Goal: Task Accomplishment & Management: Complete application form

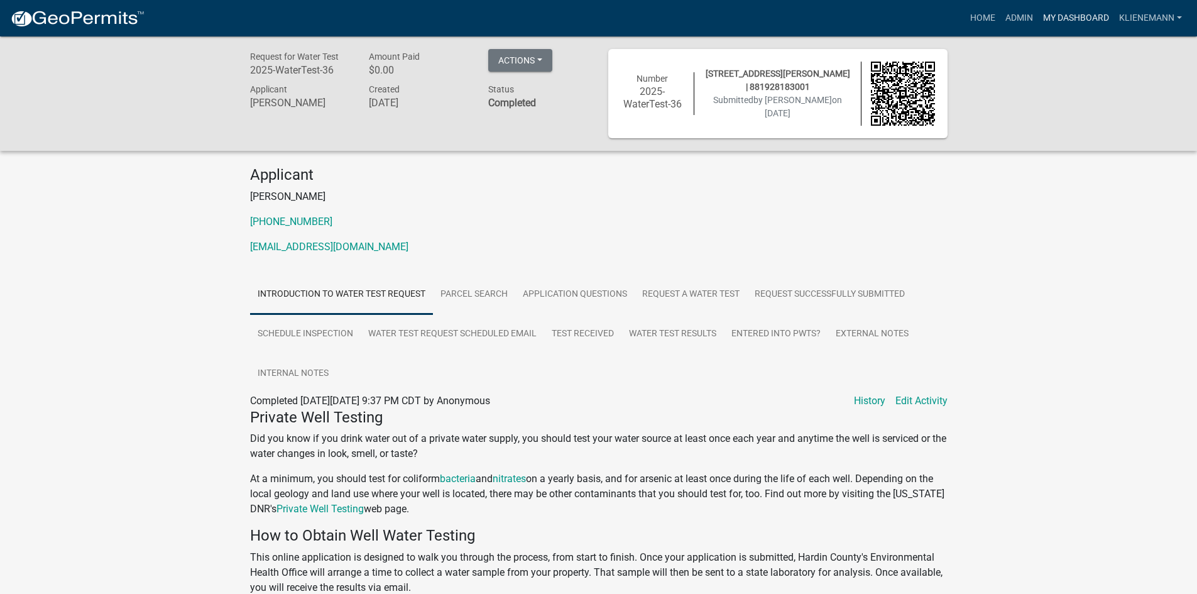
click at [1045, 14] on link "My Dashboard" at bounding box center [1076, 18] width 76 height 24
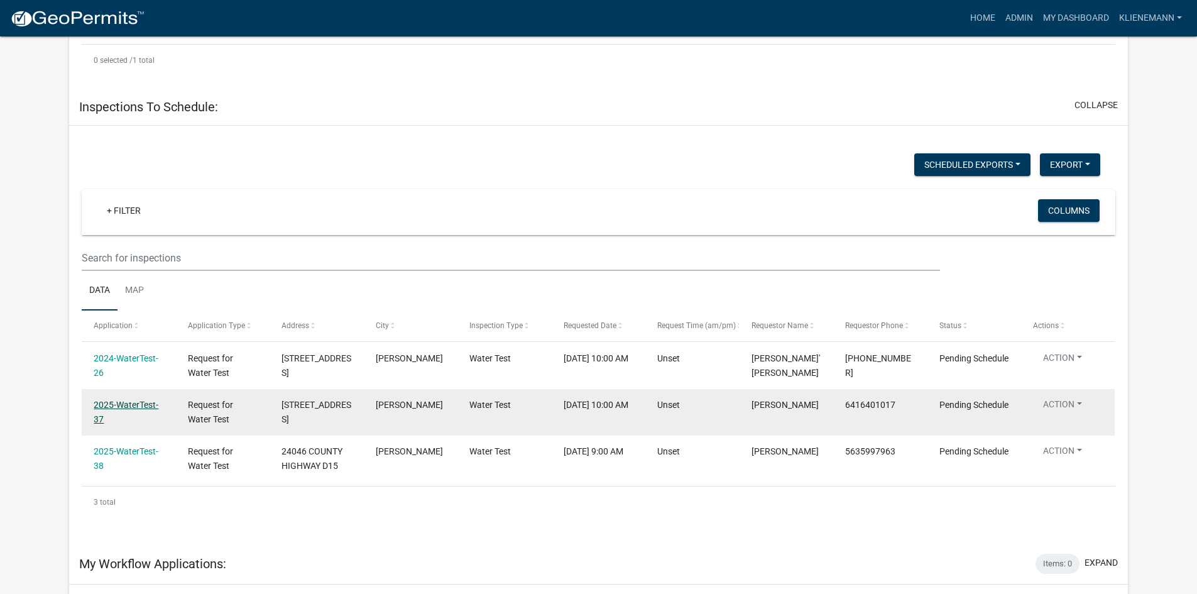
scroll to position [425, 0]
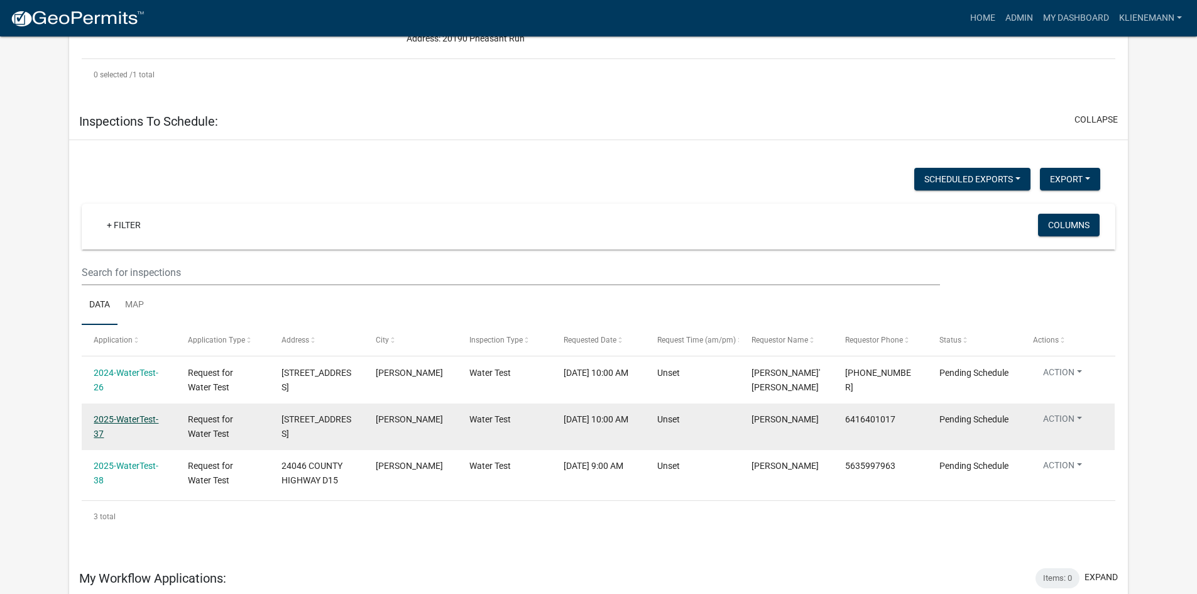
click at [137, 418] on link "2025-WaterTest-37" at bounding box center [126, 426] width 65 height 25
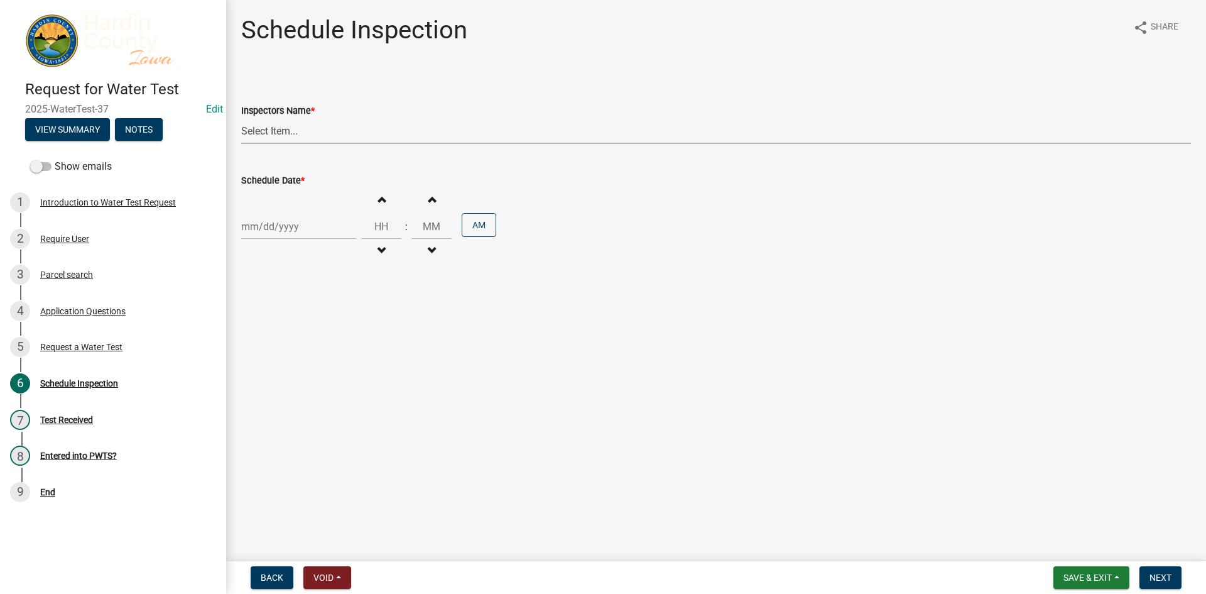
click at [389, 134] on select "Select Item... [PERSON_NAME] Septic ([PERSON_NAME] Septic Service) lkohart ([PE…" at bounding box center [716, 131] width 950 height 26
select select "60cbe18b-ca62-4587-ab96-ab04c925d230"
click at [241, 118] on select "Select Item... [PERSON_NAME] Septic ([PERSON_NAME] Septic Service) lkohart ([PE…" at bounding box center [716, 131] width 950 height 26
click at [316, 228] on div at bounding box center [298, 227] width 115 height 26
select select "8"
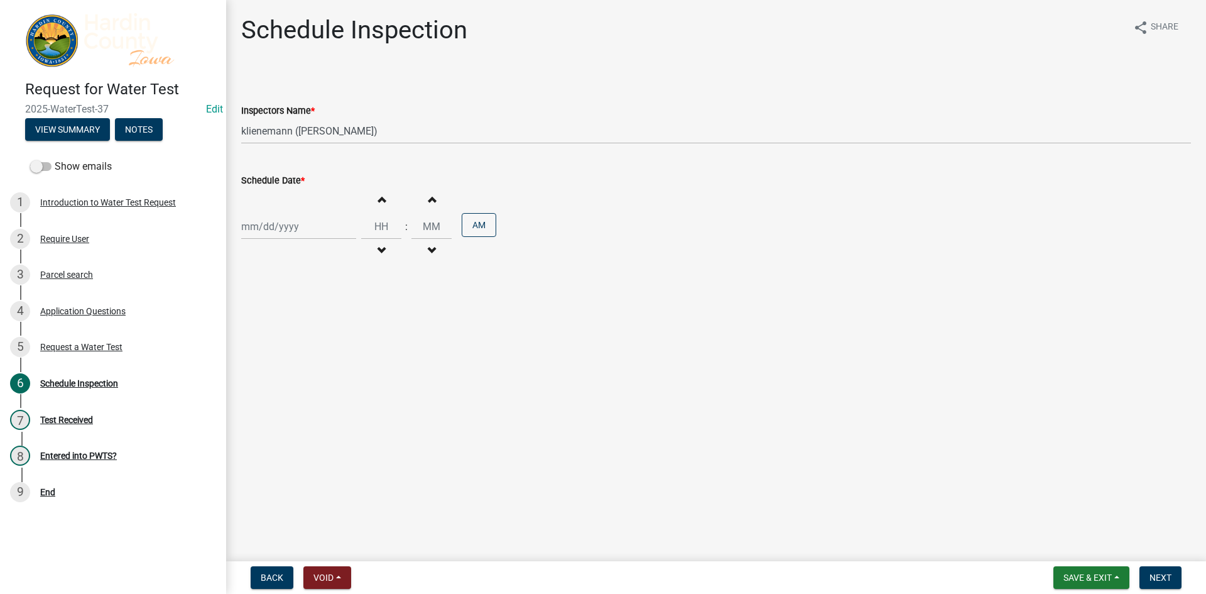
select select "2025"
click at [256, 352] on div "18" at bounding box center [254, 354] width 20 height 20
type input "[DATE]"
select select "8"
select select "2025"
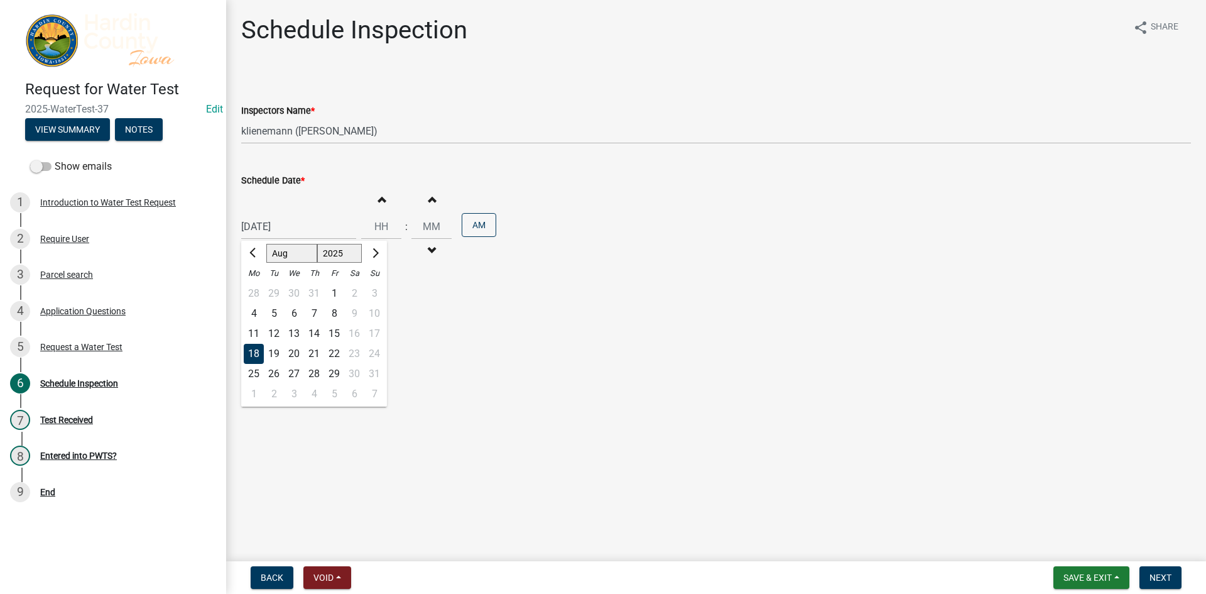
click at [337, 221] on div "[DATE] [PERSON_NAME] Apr May Jun [DATE] Aug Sep Oct Nov [DATE] 1526 1527 1528 1…" at bounding box center [298, 227] width 115 height 26
click at [381, 231] on input "Hours" at bounding box center [381, 227] width 40 height 26
type input "10"
type input "00"
click at [425, 226] on input "00" at bounding box center [432, 227] width 40 height 26
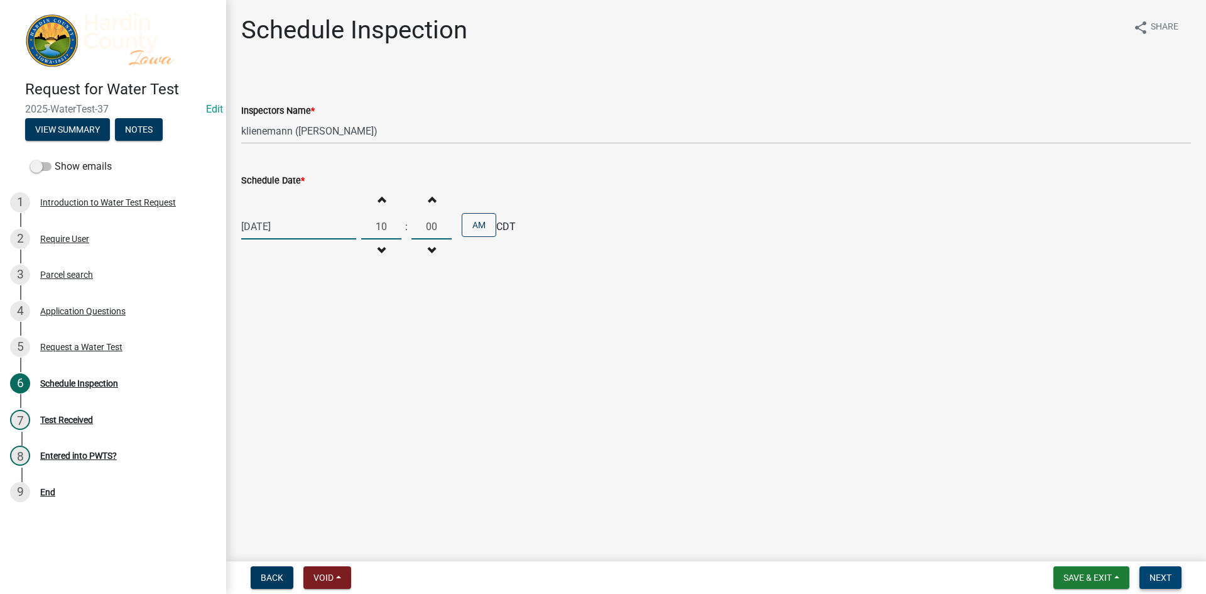
click at [1162, 578] on span "Next" at bounding box center [1161, 577] width 22 height 10
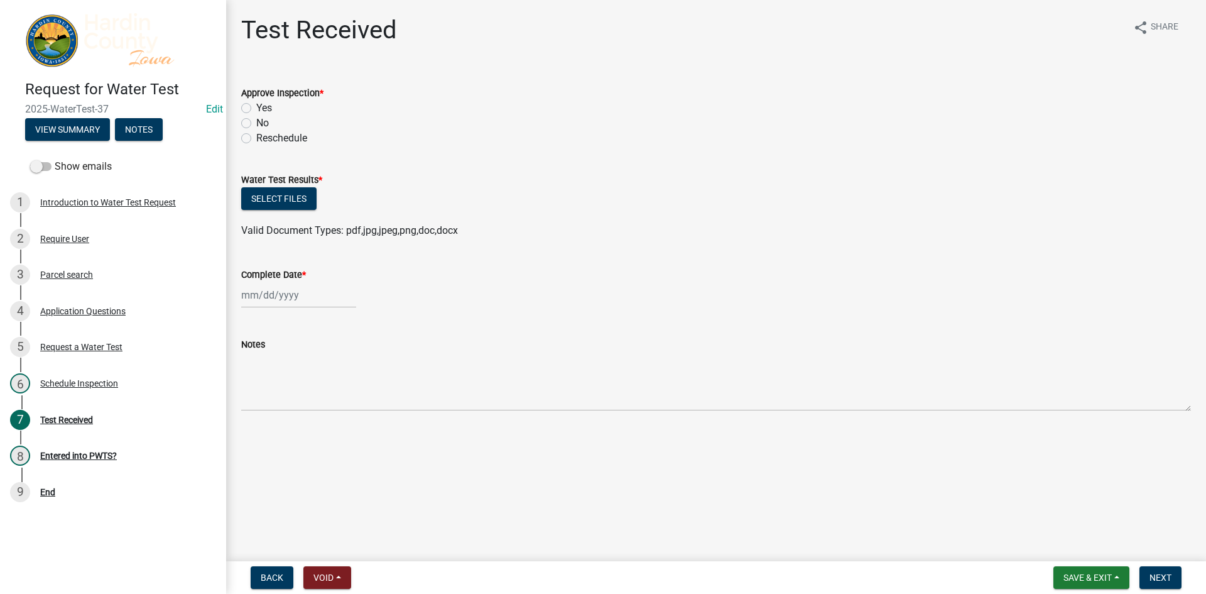
click at [266, 104] on label "Yes" at bounding box center [264, 108] width 16 height 15
click at [265, 104] on input "Yes" at bounding box center [260, 105] width 8 height 8
radio input "true"
click at [291, 196] on button "Select files" at bounding box center [278, 198] width 75 height 23
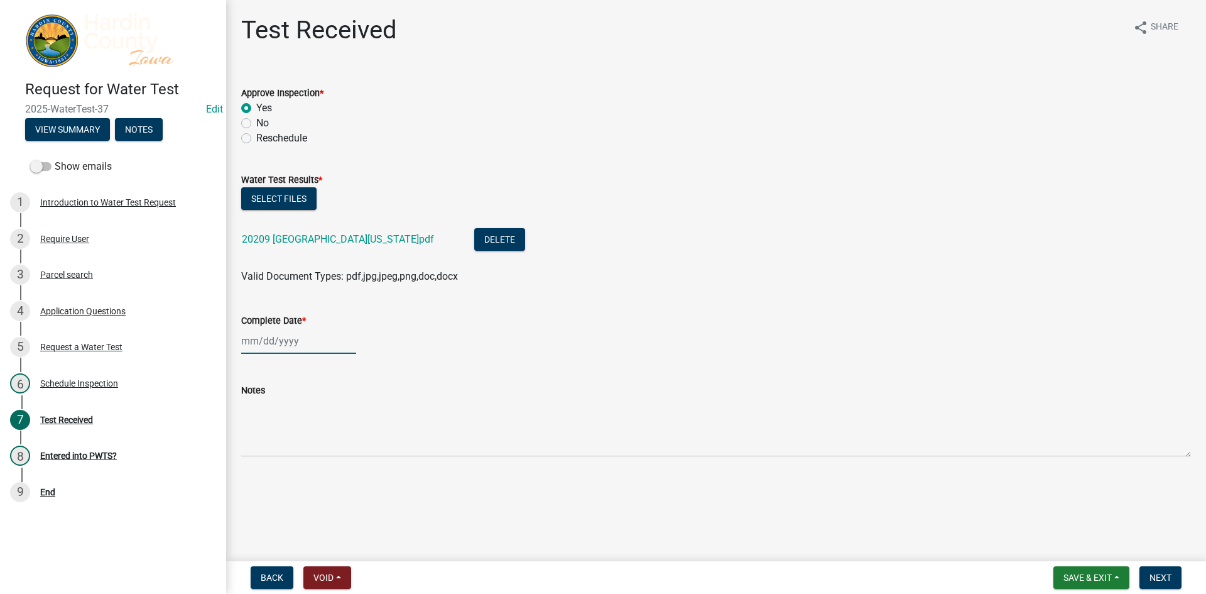
click at [296, 348] on div at bounding box center [298, 341] width 115 height 26
select select "8"
select select "2025"
click at [252, 486] on div "25" at bounding box center [254, 488] width 20 height 20
type input "[DATE]"
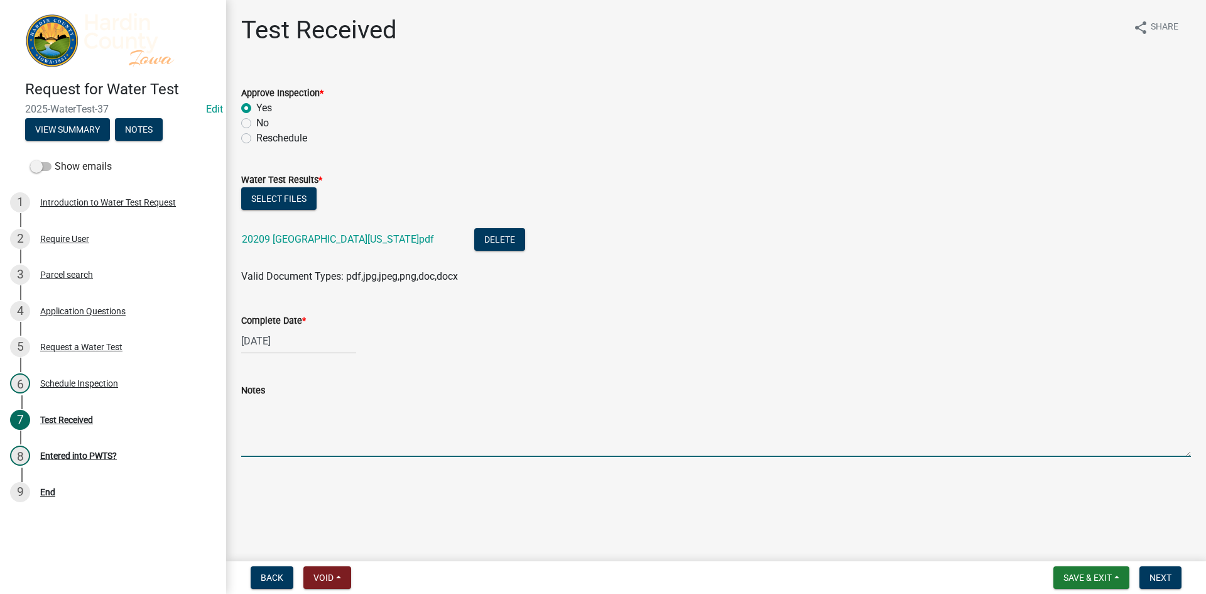
click at [315, 420] on textarea "Notes" at bounding box center [716, 427] width 950 height 59
type textarea "Elevated Manganese and critical arsenic"
click at [1160, 573] on span "Next" at bounding box center [1161, 577] width 22 height 10
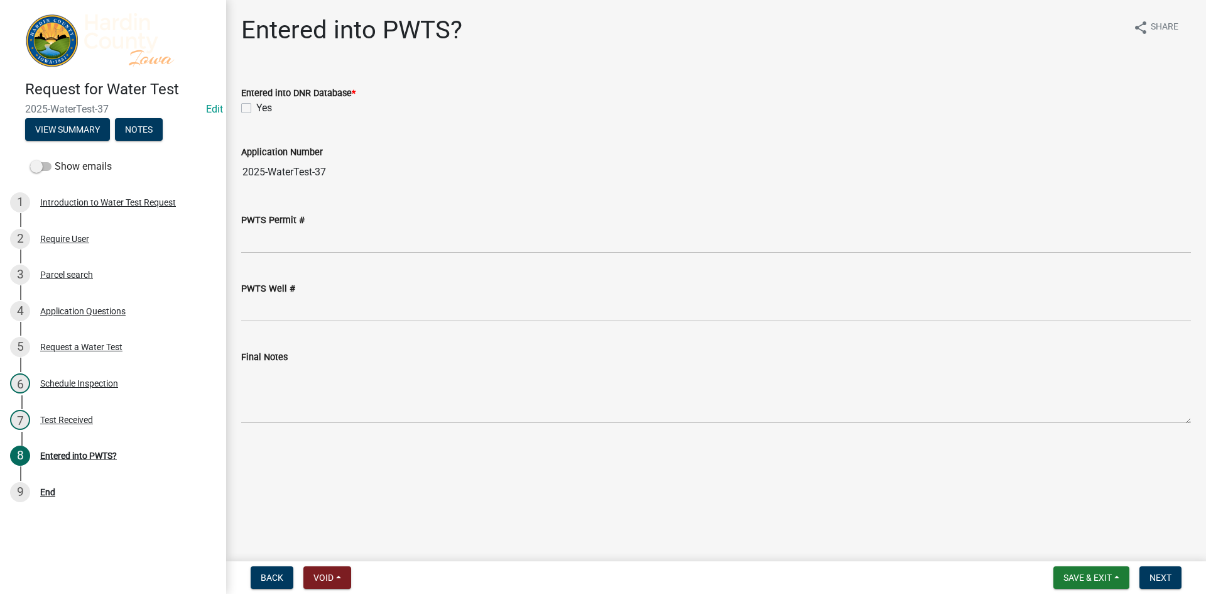
click at [261, 109] on label "Yes" at bounding box center [264, 108] width 16 height 15
click at [261, 109] on input "Yes" at bounding box center [260, 105] width 8 height 8
checkbox input "true"
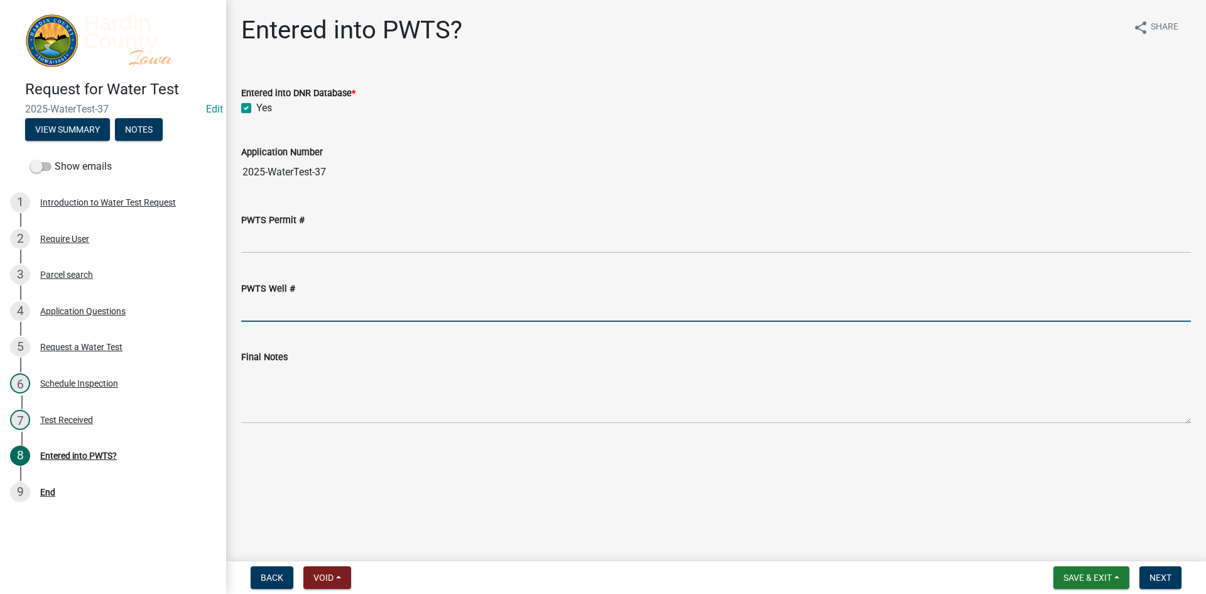
click at [312, 300] on input "PWTS Well #" at bounding box center [716, 309] width 950 height 26
type input "2241256"
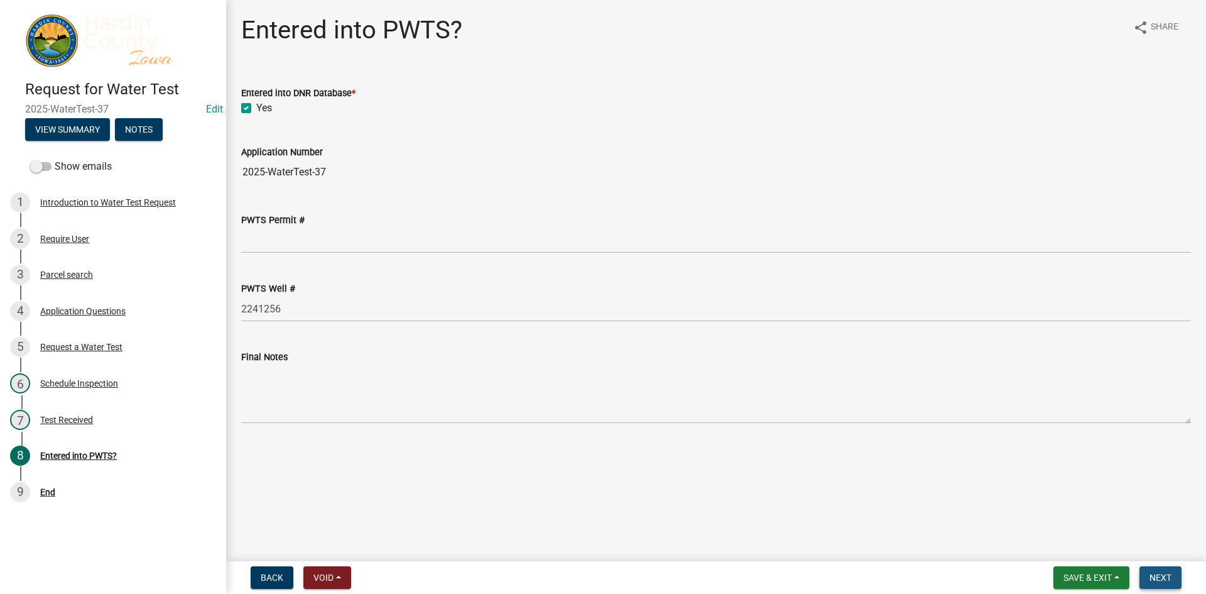
click at [1169, 571] on button "Next" at bounding box center [1161, 577] width 42 height 23
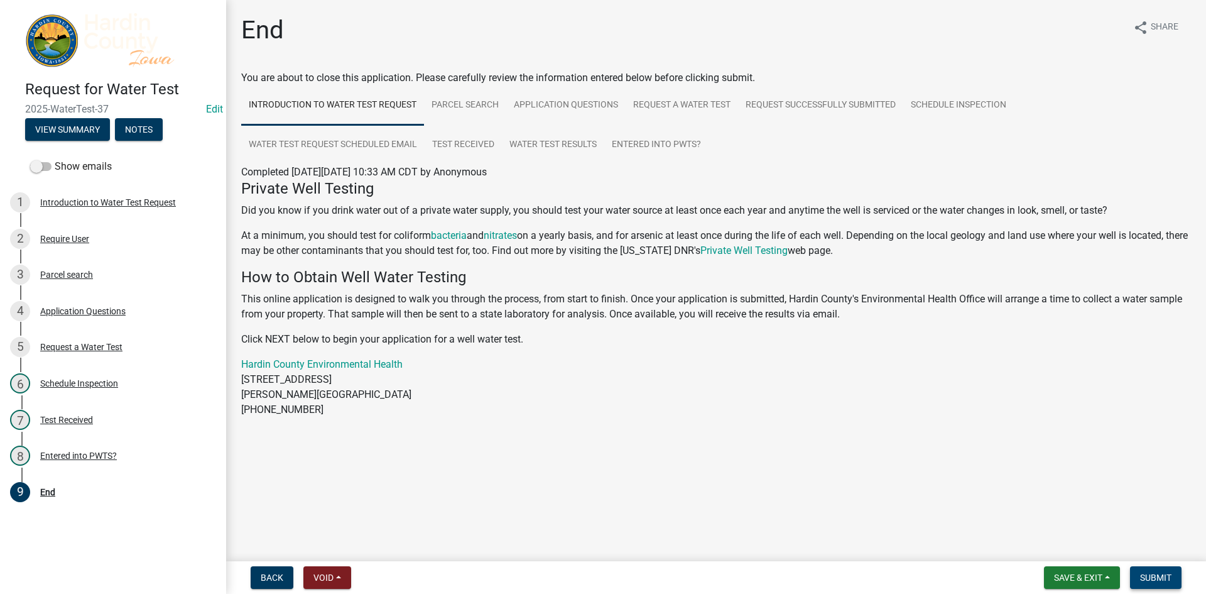
click at [1169, 577] on span "Submit" at bounding box center [1155, 577] width 31 height 10
